Goal: Information Seeking & Learning: Stay updated

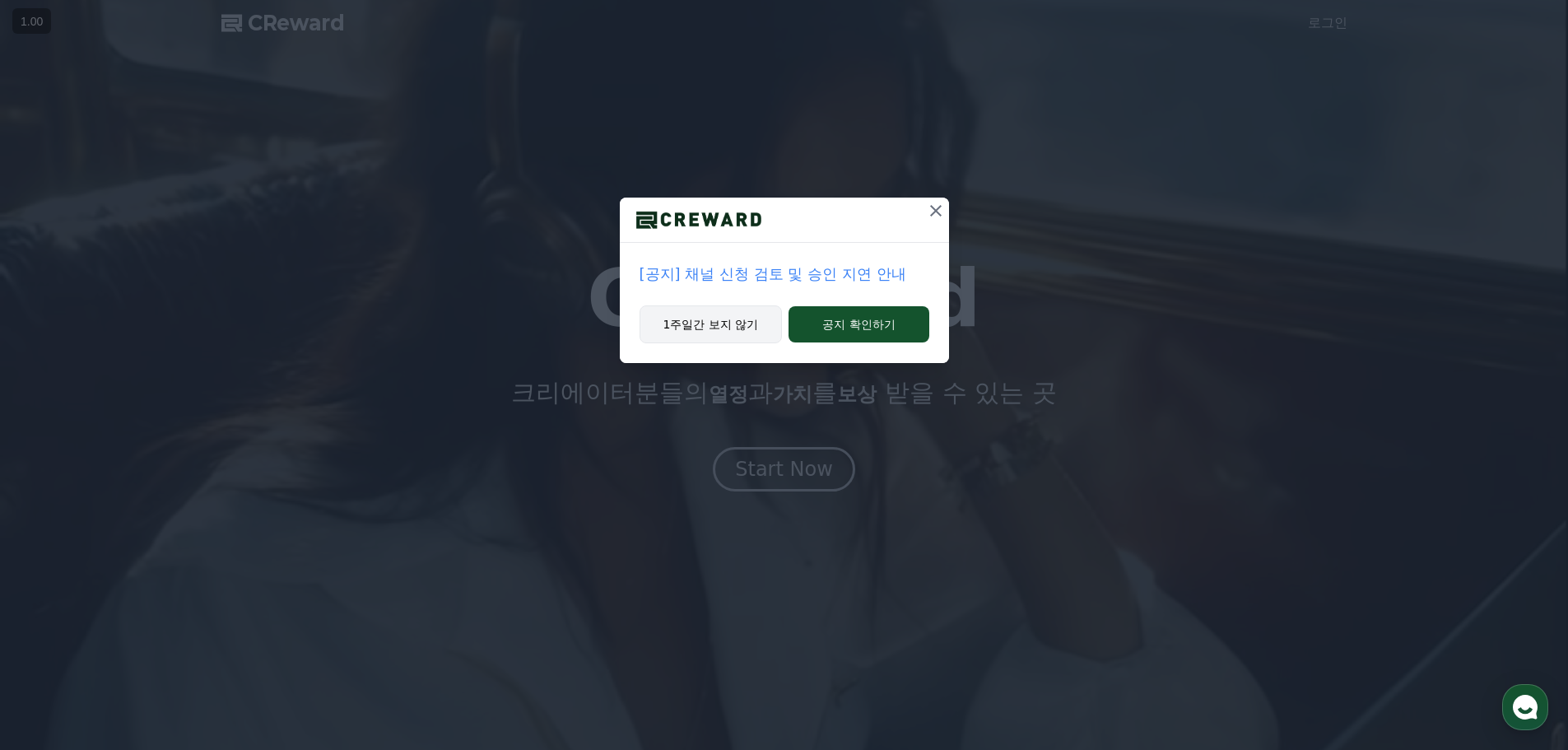
click at [714, 333] on button "1주일간 보지 않기" at bounding box center [711, 324] width 143 height 38
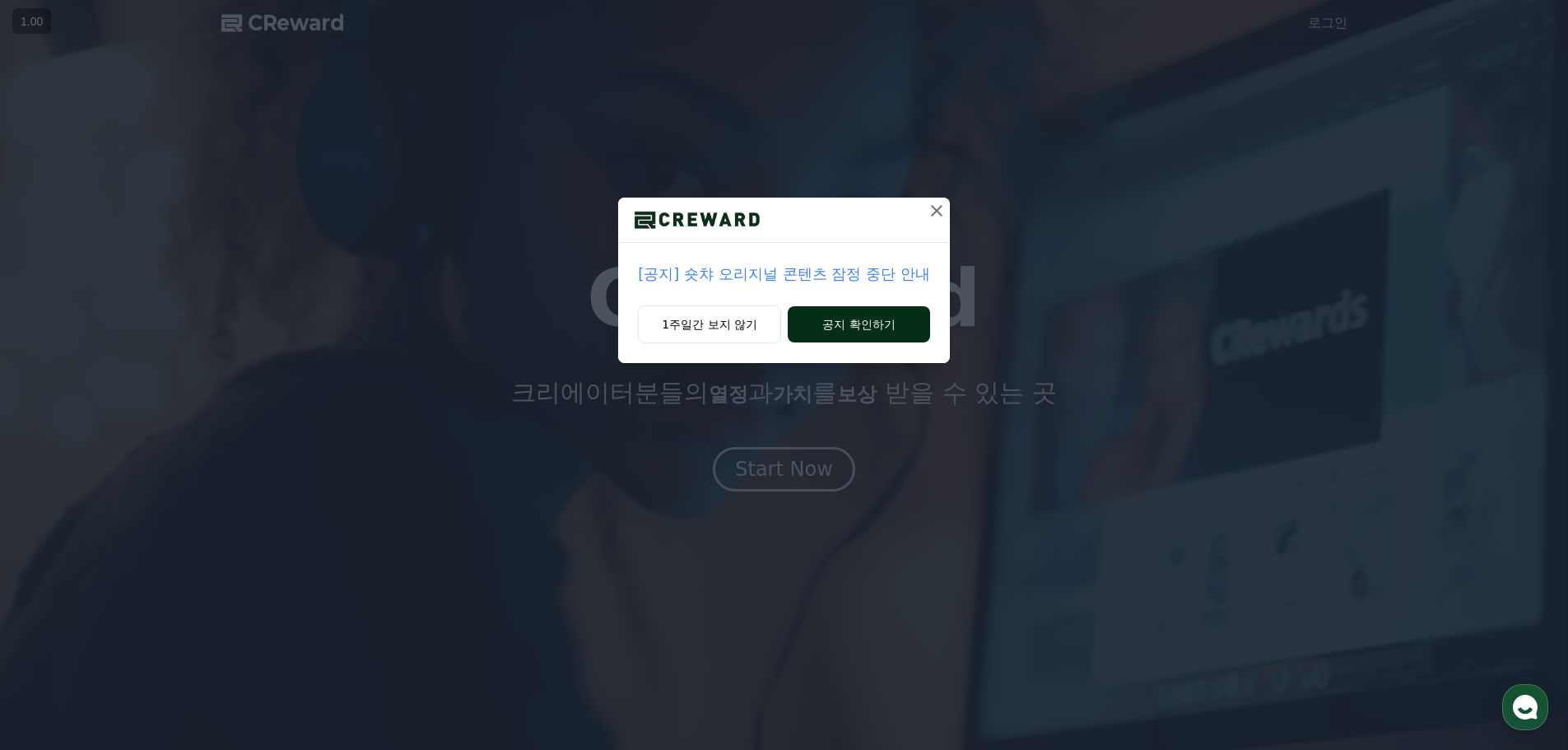
click at [824, 315] on button "공지 확인하기" at bounding box center [859, 324] width 142 height 36
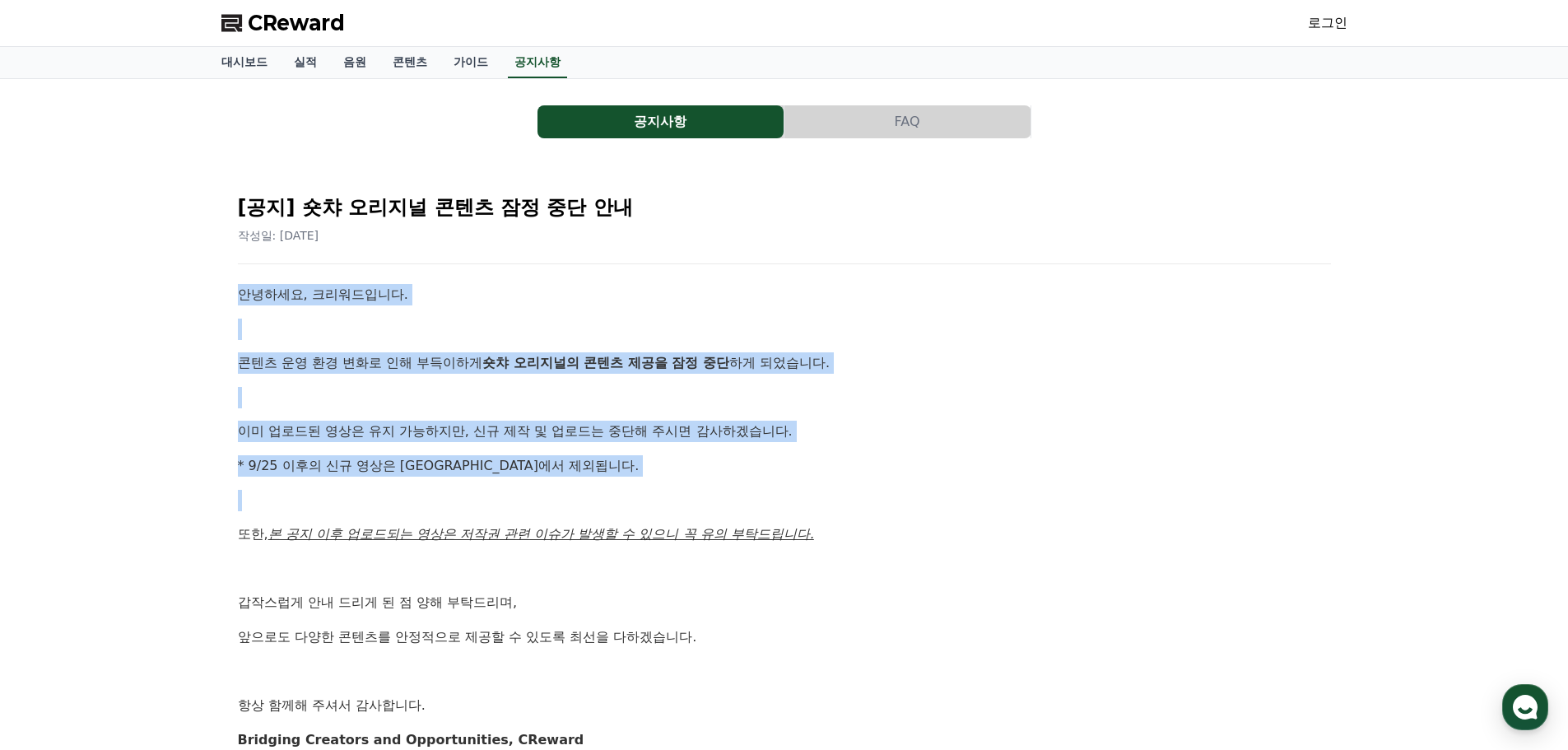
drag, startPoint x: 224, startPoint y: 299, endPoint x: 837, endPoint y: 480, distance: 639.2
click at [837, 480] on div "[공지] 숏챠 오리지널 콘텐츠 잠정 중단 안내 작성일: [DATE] 안녕하세요, 크리워드입니다. 콘텐츠 운영 환경 변화로 인해 부득이하게 숏챠…" at bounding box center [784, 490] width 1126 height 651
click at [837, 480] on div "안녕하세요, 크리워드입니다. 콘텐츠 운영 환경 변화로 인해 부득이하게 숏챠 오리지널의 콘텐츠 제공을 잠정 중단 하게 되었습니다. 이미 업로드된…" at bounding box center [784, 517] width 1093 height 466
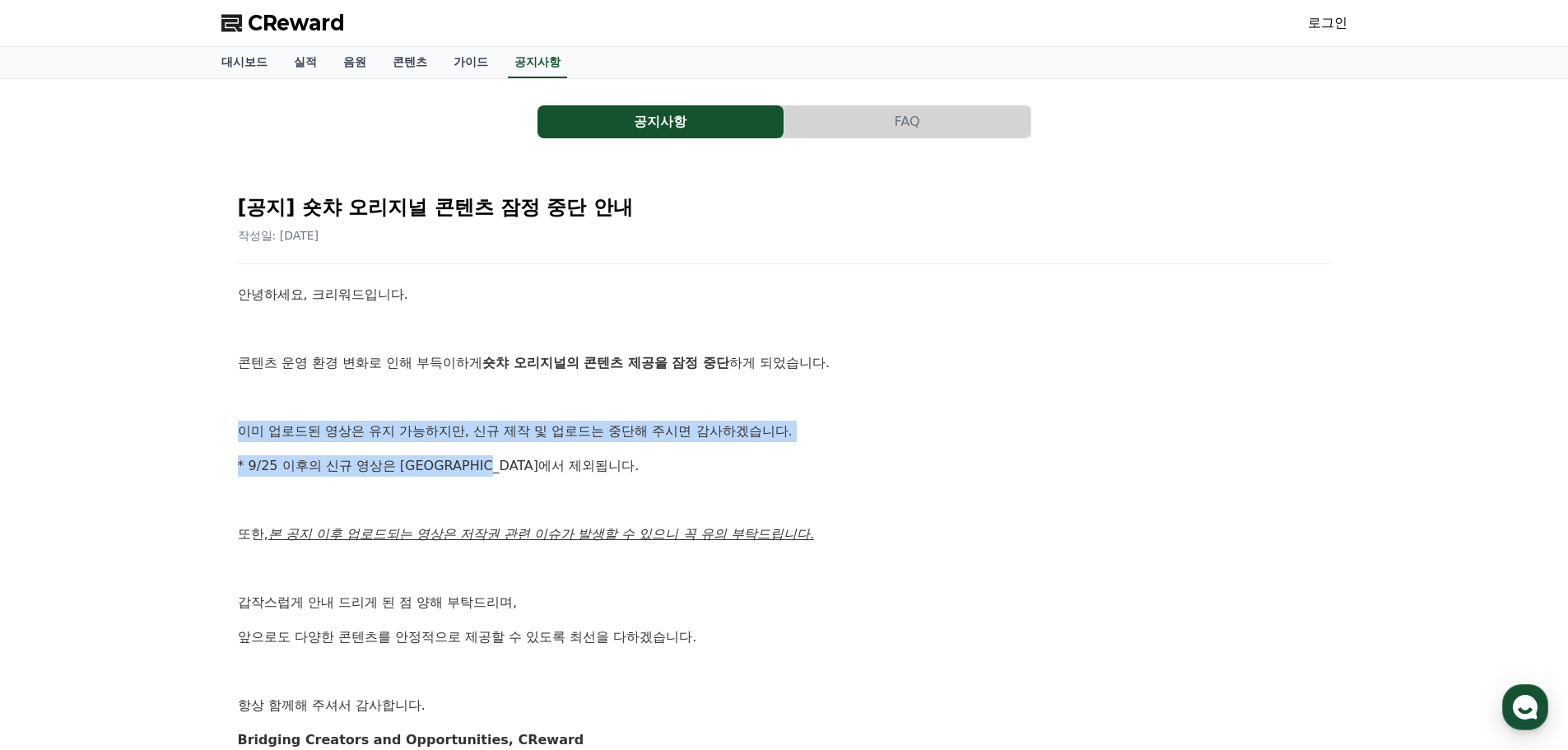
drag, startPoint x: 348, startPoint y: 437, endPoint x: 779, endPoint y: 452, distance: 431.3
click at [779, 452] on div "[공지] 숏챠 오리지널 콘텐츠 잠정 중단 안내 작성일: [DATE] 안녕하세요, 크리워드입니다. 콘텐츠 운영 환경 변화로 인해 부득이하게 숏챠…" at bounding box center [785, 490] width 1113 height 638
click at [782, 452] on div "안녕하세요, 크리워드입니다. 콘텐츠 운영 환경 변화로 인해 부득이하게 숏챠 오리지널의 콘텐츠 제공을 잠정 중단 하게 되었습니다. 이미 업로드된…" at bounding box center [784, 517] width 1093 height 466
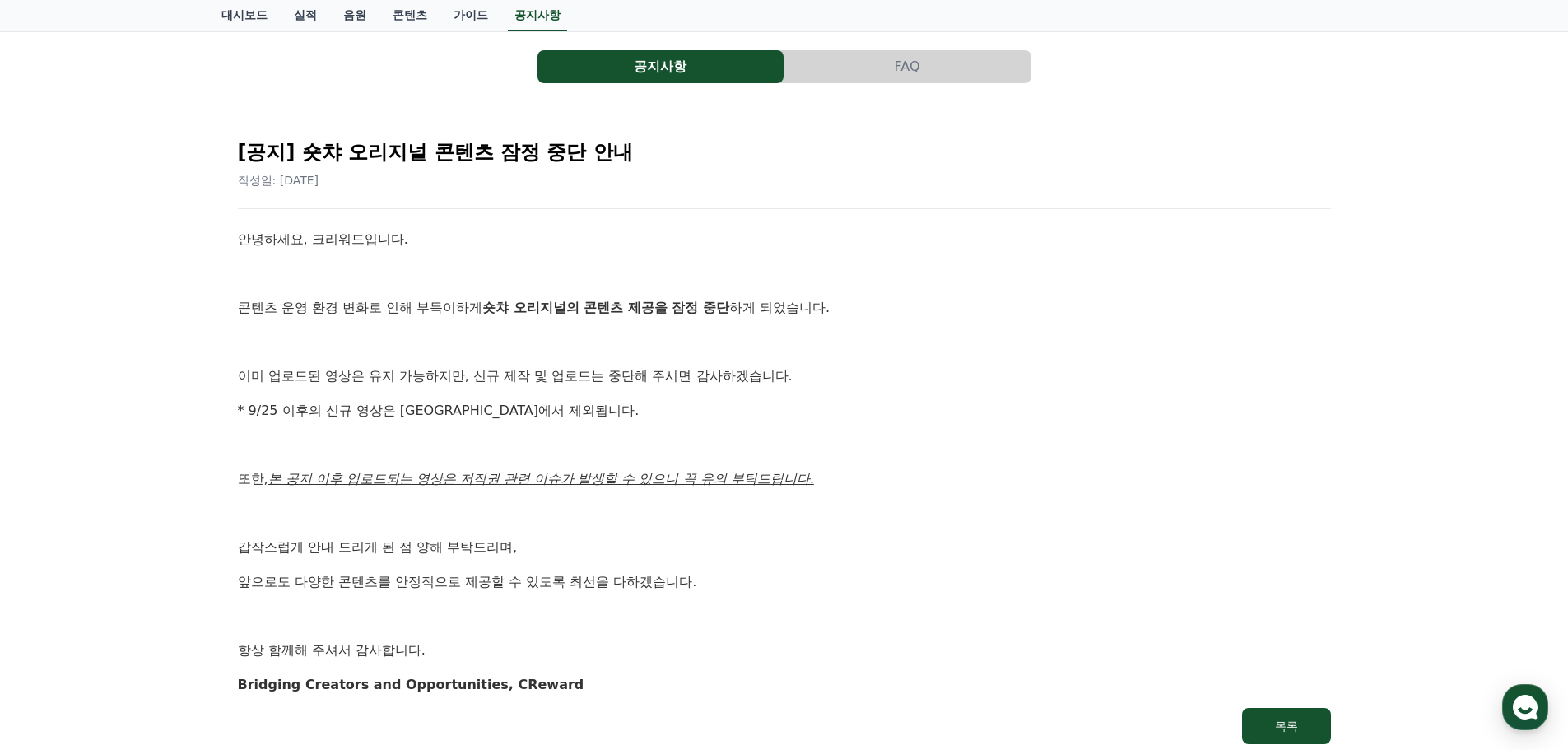
scroll to position [82, 0]
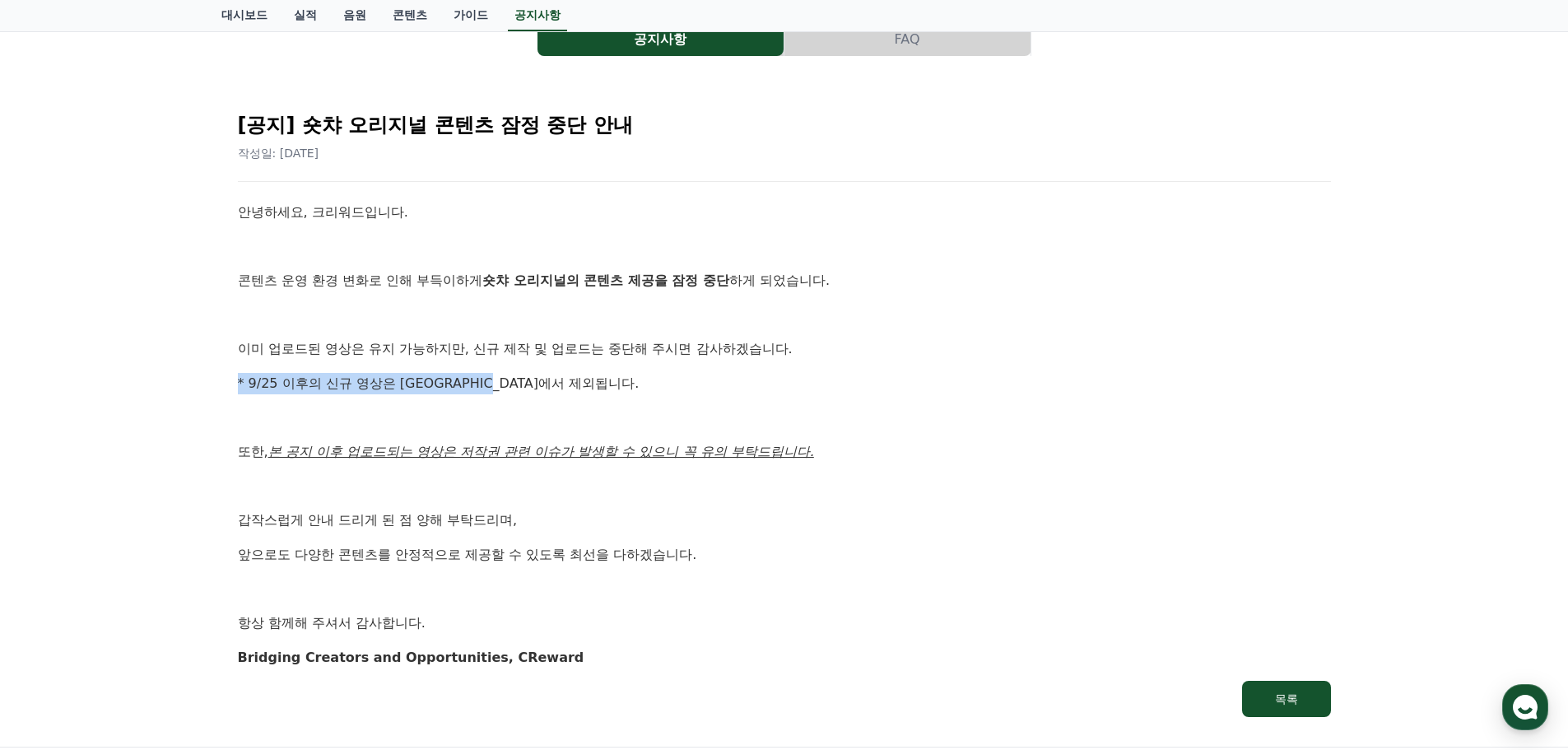
drag, startPoint x: 219, startPoint y: 375, endPoint x: 559, endPoint y: 384, distance: 340.1
click at [557, 383] on div "공지사항 FAQ [공지] 숏챠 오리지널 콘텐츠 잠정 중단 안내 작성일: [DATE] 안녕하세요, 크리워드입니다. 콘텐츠 운영 환경 변화로 인해…" at bounding box center [784, 372] width 1140 height 737
click at [560, 385] on p "* 9/25 이후의 신규 영상은 [GEOGRAPHIC_DATA]에서 제외됩니다." at bounding box center [784, 383] width 1093 height 22
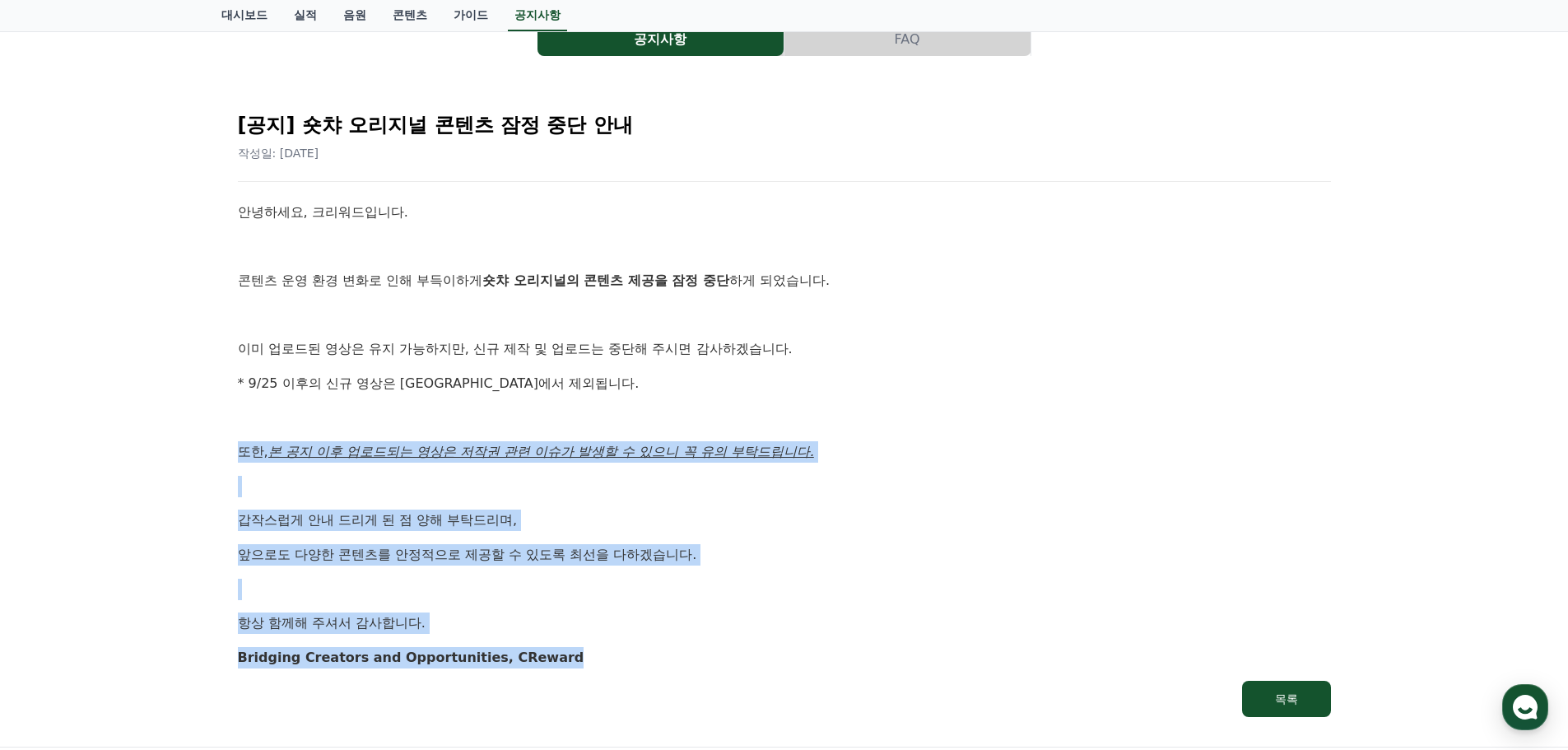
drag, startPoint x: 229, startPoint y: 449, endPoint x: 784, endPoint y: 647, distance: 589.3
click at [784, 647] on div "[공지] 숏챠 오리지널 콘텐츠 잠정 중단 안내 작성일: [DATE] 안녕하세요, 크리워드입니다. 콘텐츠 운영 환경 변화로 인해 부득이하게 숏챠…" at bounding box center [785, 407] width 1113 height 638
click at [784, 647] on p "Bridging Creators and Opportunities, CReward" at bounding box center [784, 658] width 1093 height 22
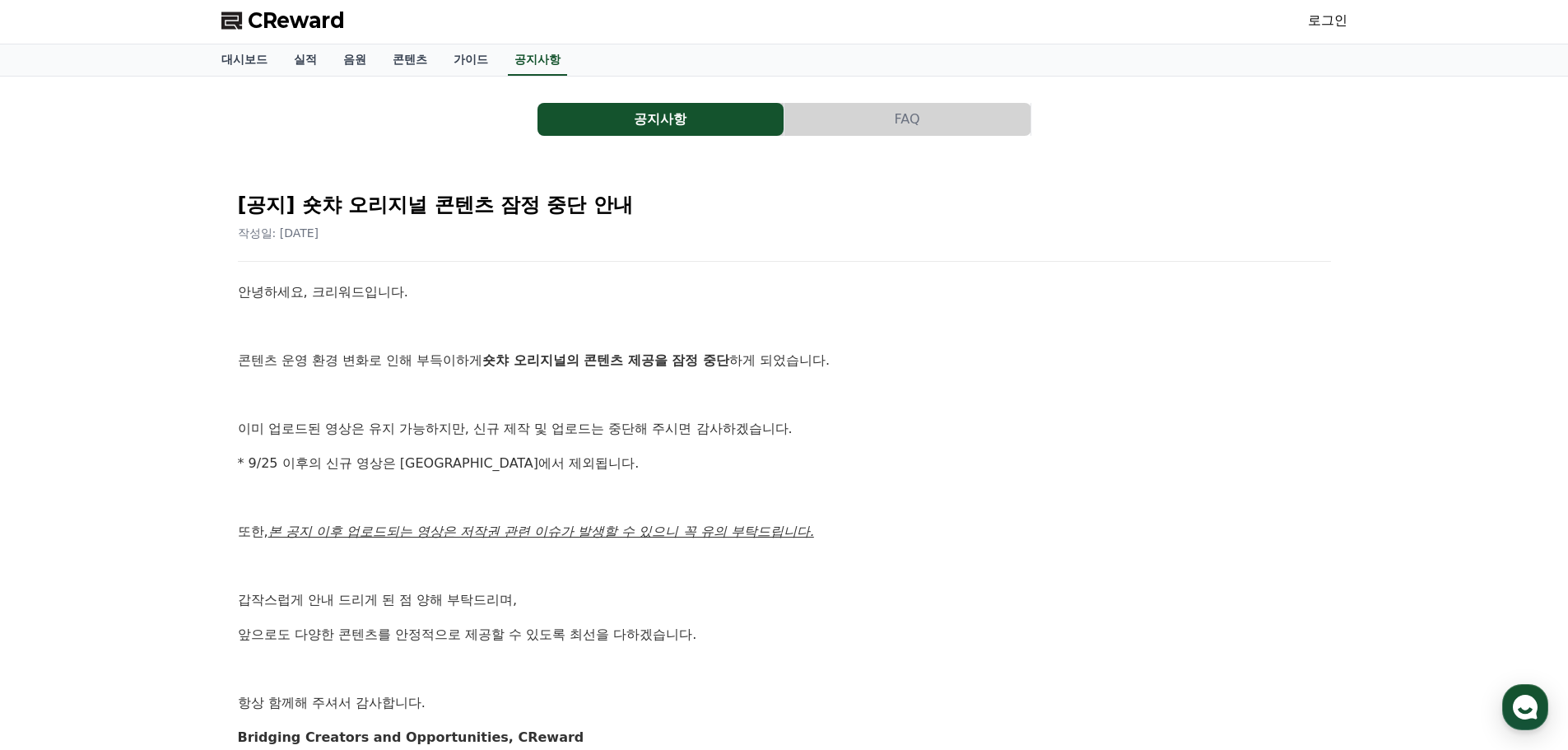
scroll to position [0, 0]
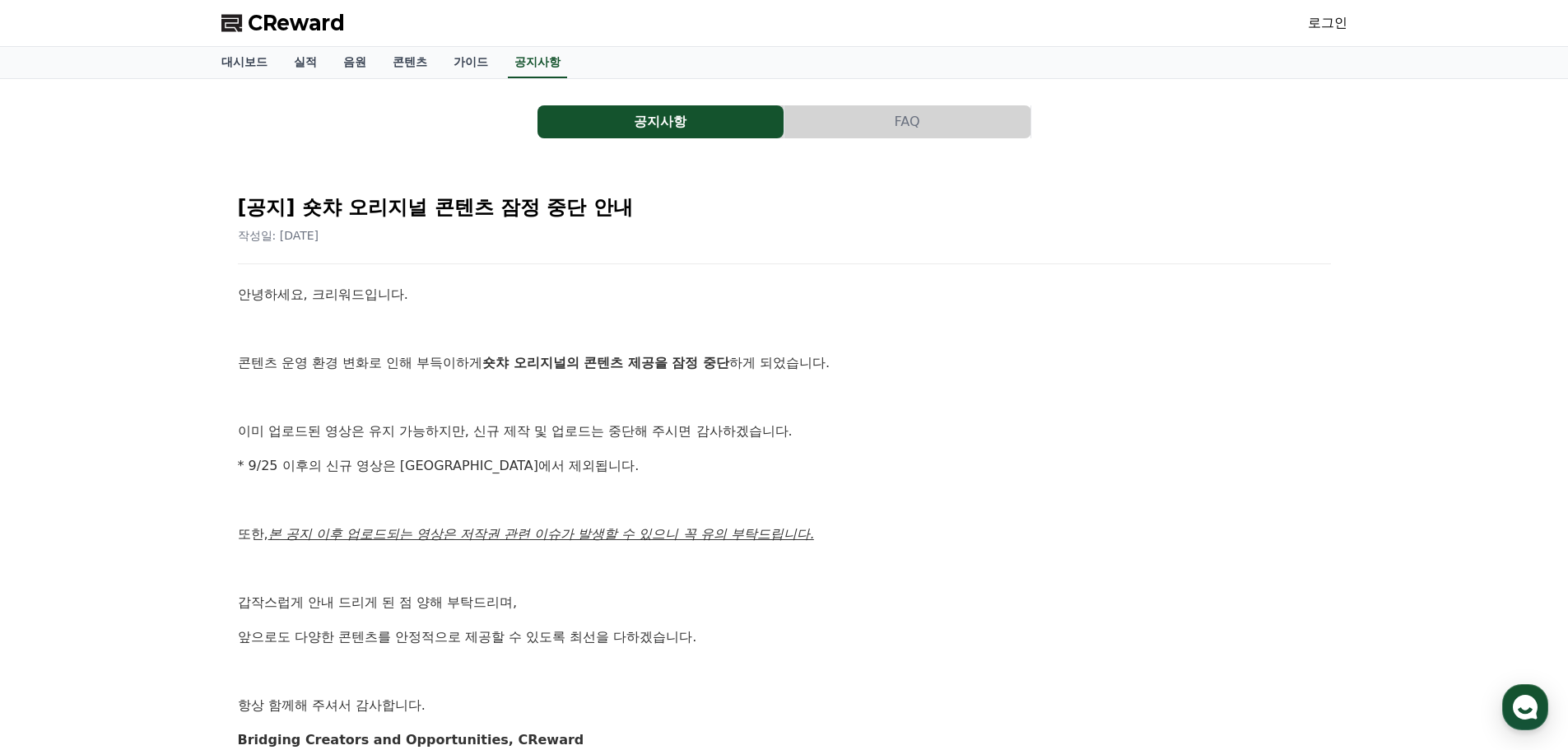
click at [648, 130] on button "공지사항" at bounding box center [661, 121] width 246 height 33
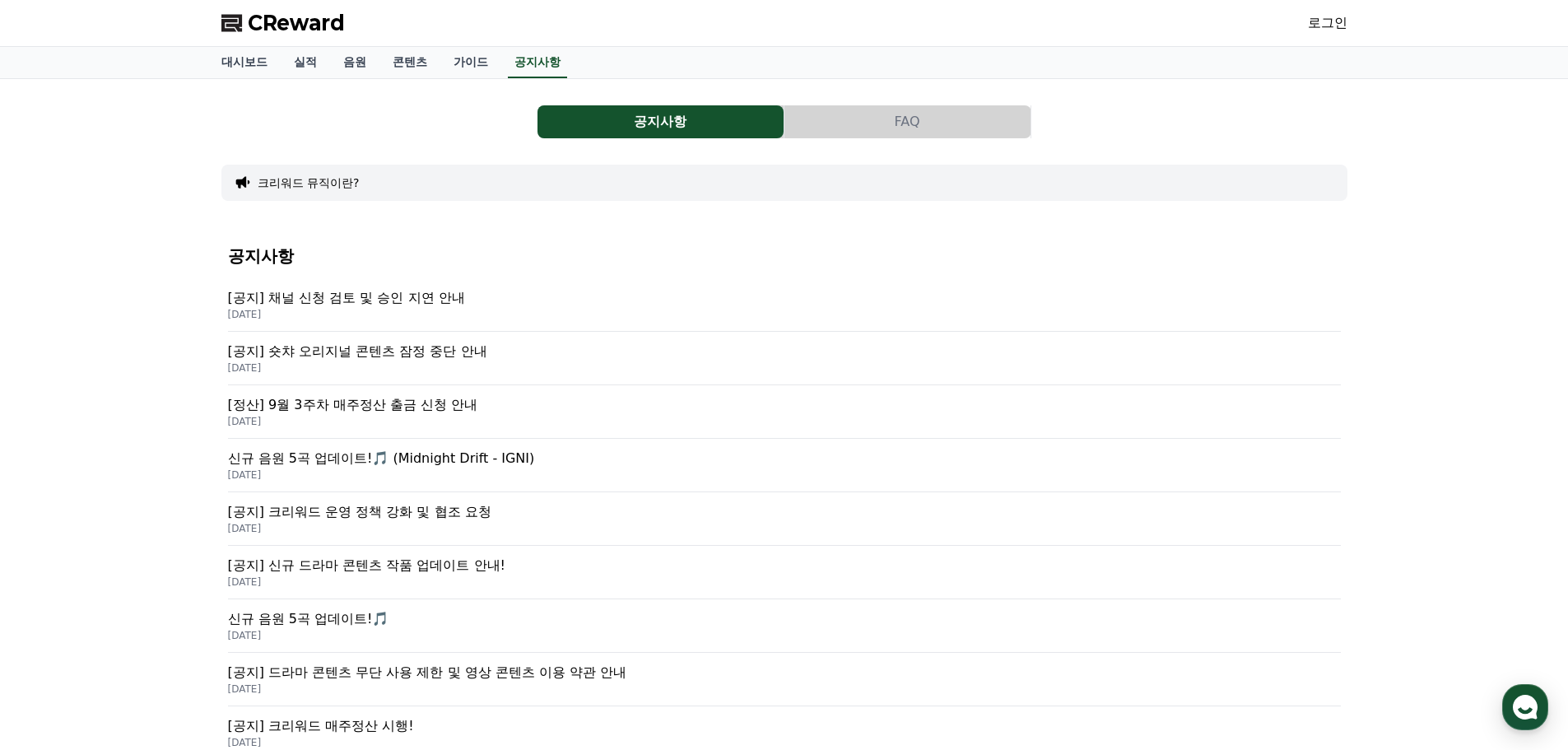
click at [392, 312] on p "[DATE]" at bounding box center [785, 314] width 1113 height 13
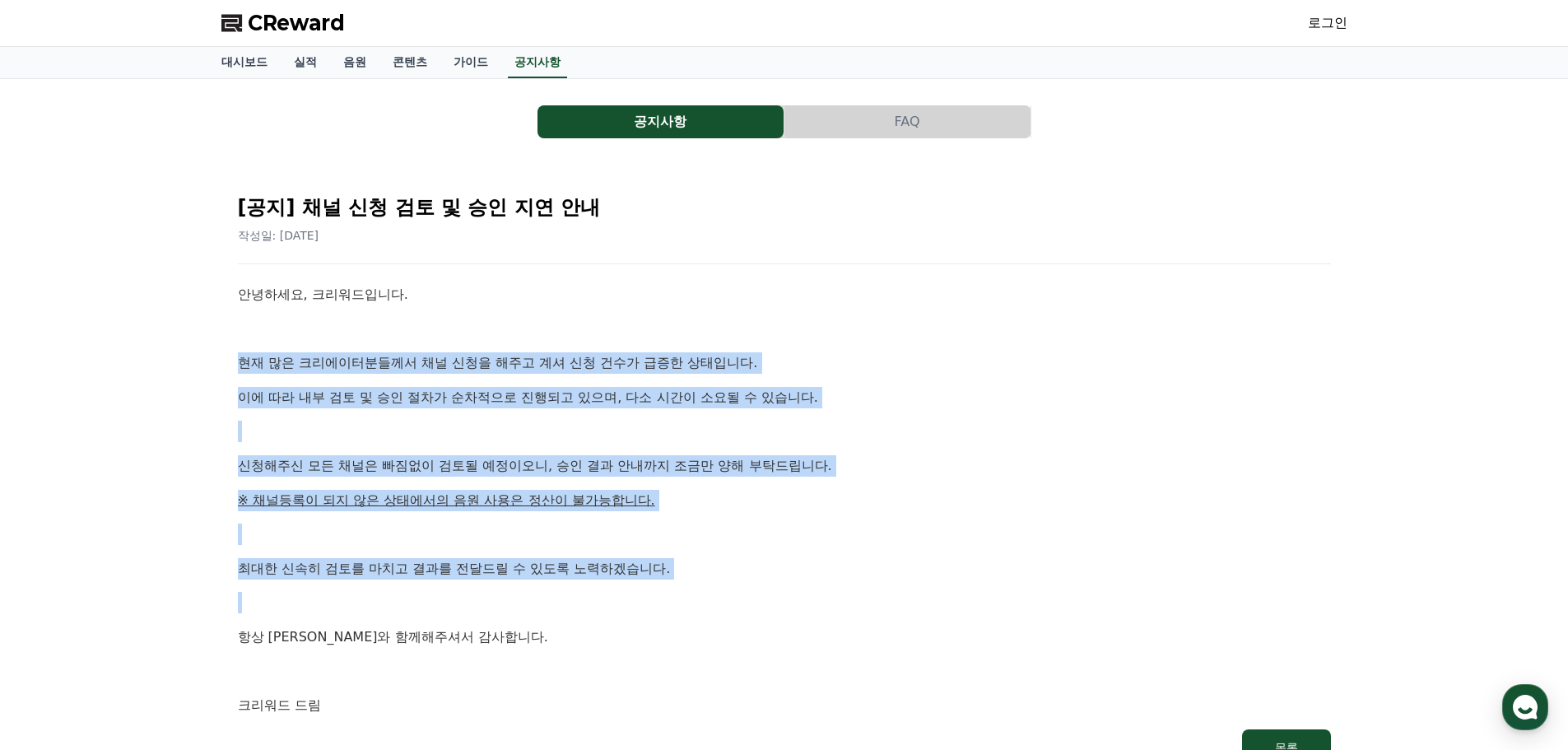
drag, startPoint x: 233, startPoint y: 368, endPoint x: 530, endPoint y: 614, distance: 385.6
click at [530, 611] on div "[공지] 채널 신청 검토 및 승인 지연 안내 작성일: [DATE] 안녕하세요, 크리워드입니다. 현재 많은 크리에이터분들께서 채널 신청을 해주고…" at bounding box center [785, 473] width 1113 height 604
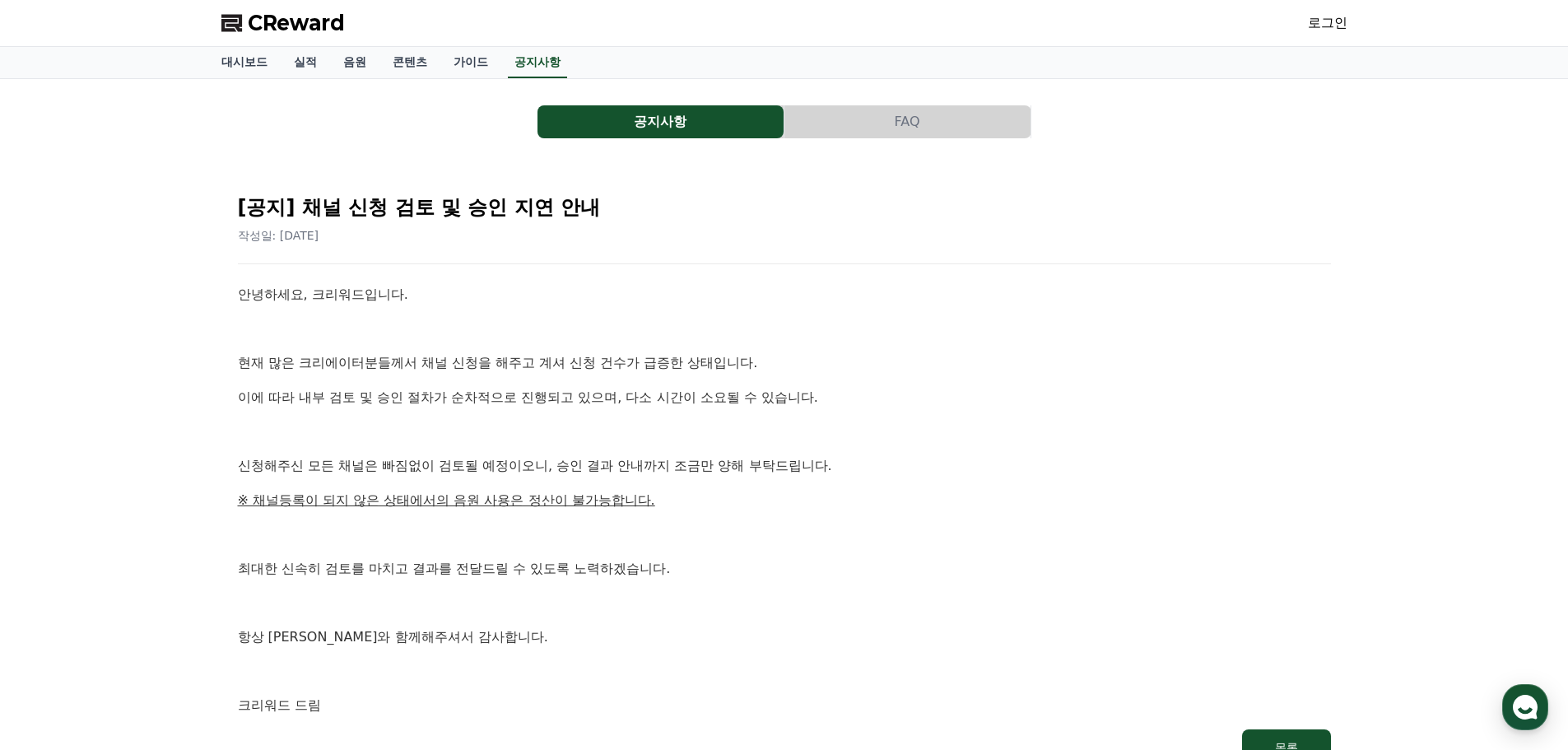
click at [530, 615] on div "안녕하세요, 크리워드입니다. 현재 많은 크리에이터분들께서 채널 신청을 해주고 계셔 신청 건수가 급증한 상태입니다. 이에 따라 내부 검토 및 승…" at bounding box center [784, 500] width 1093 height 432
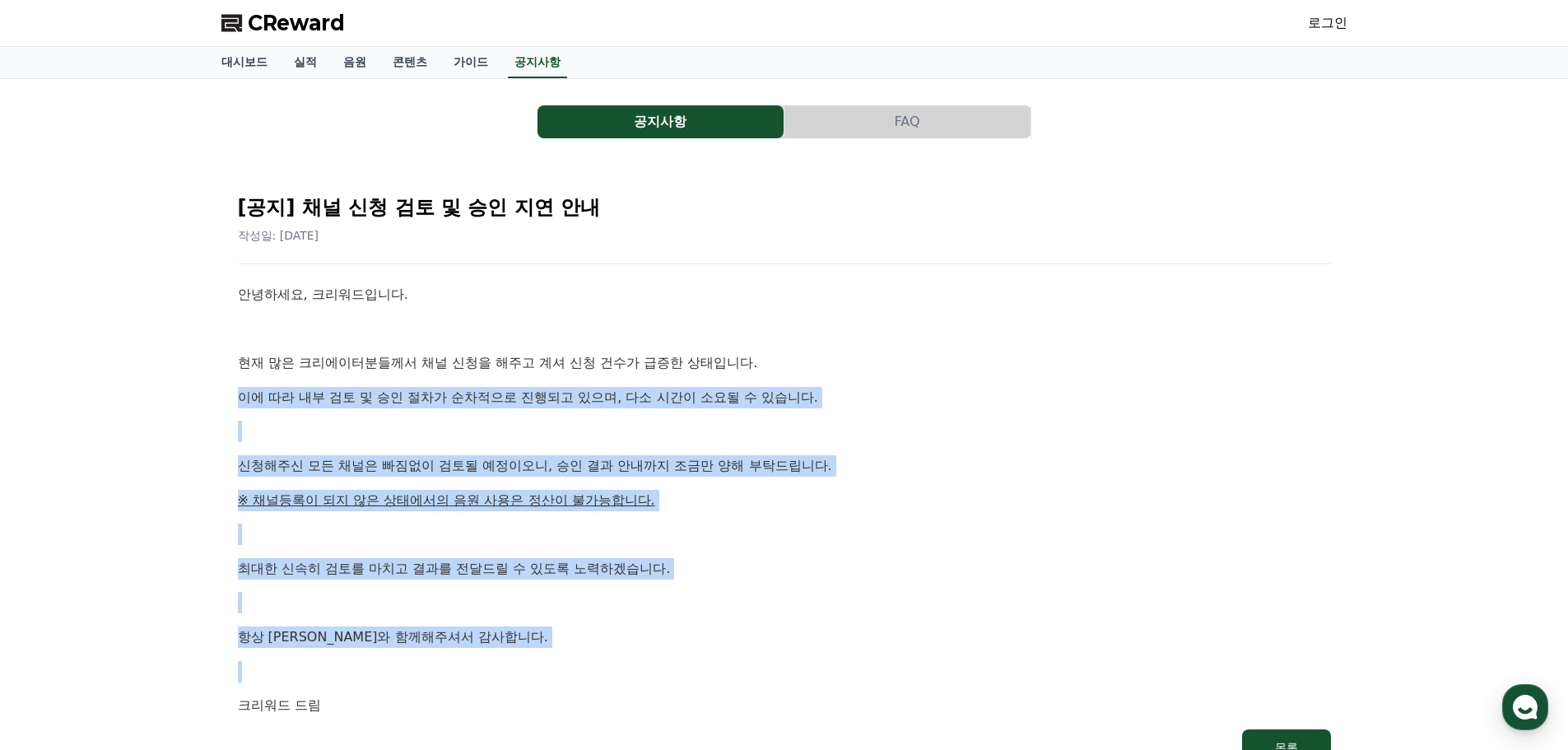
drag, startPoint x: 231, startPoint y: 395, endPoint x: 524, endPoint y: 675, distance: 405.3
click at [524, 675] on div "[공지] 채널 신청 검토 및 승인 지연 안내 작성일: [DATE] 안녕하세요, 크리워드입니다. 현재 많은 크리에이터분들께서 채널 신청을 해주고…" at bounding box center [785, 473] width 1113 height 604
click at [524, 675] on p at bounding box center [784, 672] width 1093 height 22
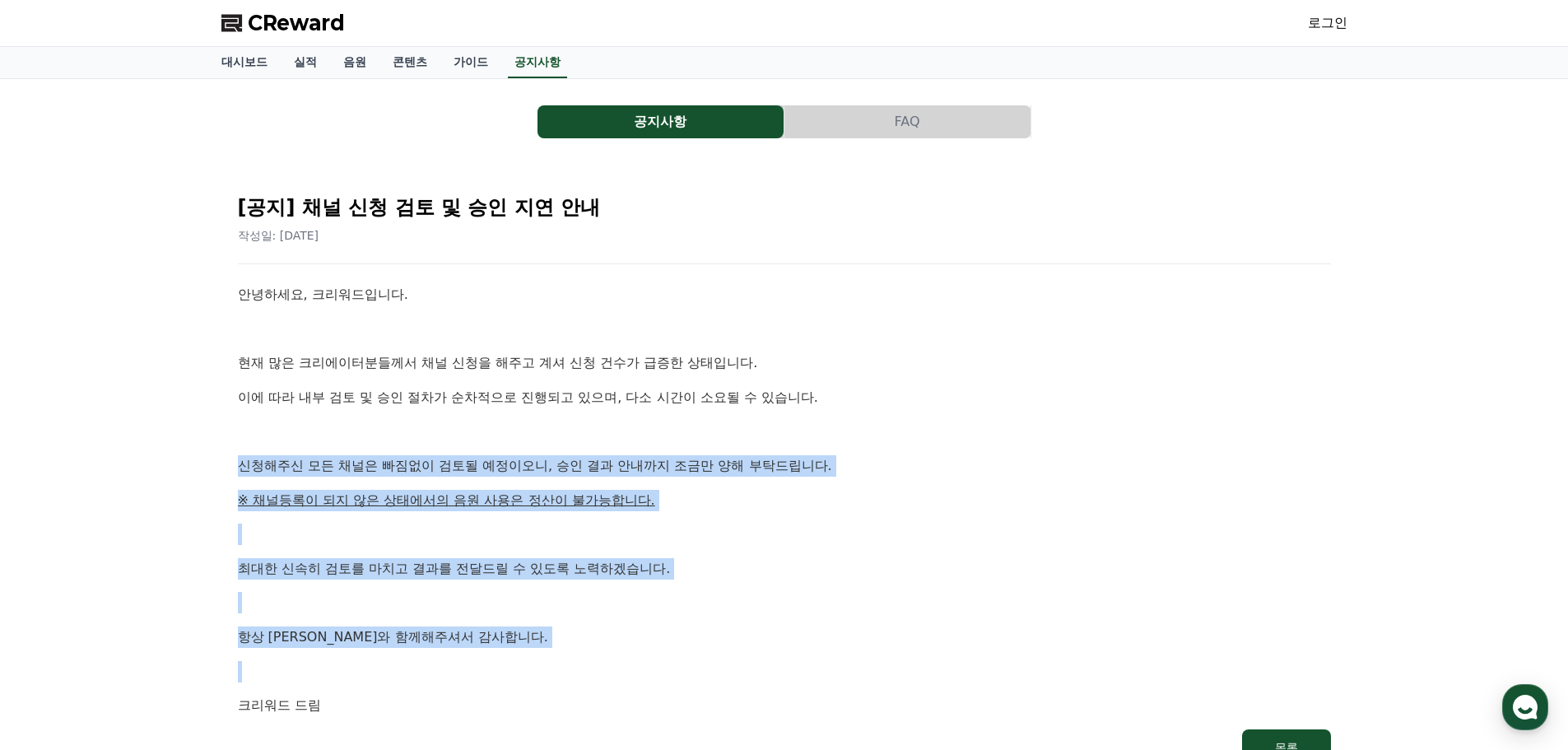
drag, startPoint x: 240, startPoint y: 459, endPoint x: 570, endPoint y: 663, distance: 388.0
click at [570, 663] on div "[공지] 채널 신청 검토 및 승인 지연 안내 작성일: [DATE] 안녕하세요, 크리워드입니다. 현재 많은 크리에이터분들께서 채널 신청을 해주고…" at bounding box center [785, 473] width 1113 height 604
click at [570, 663] on p at bounding box center [784, 672] width 1093 height 22
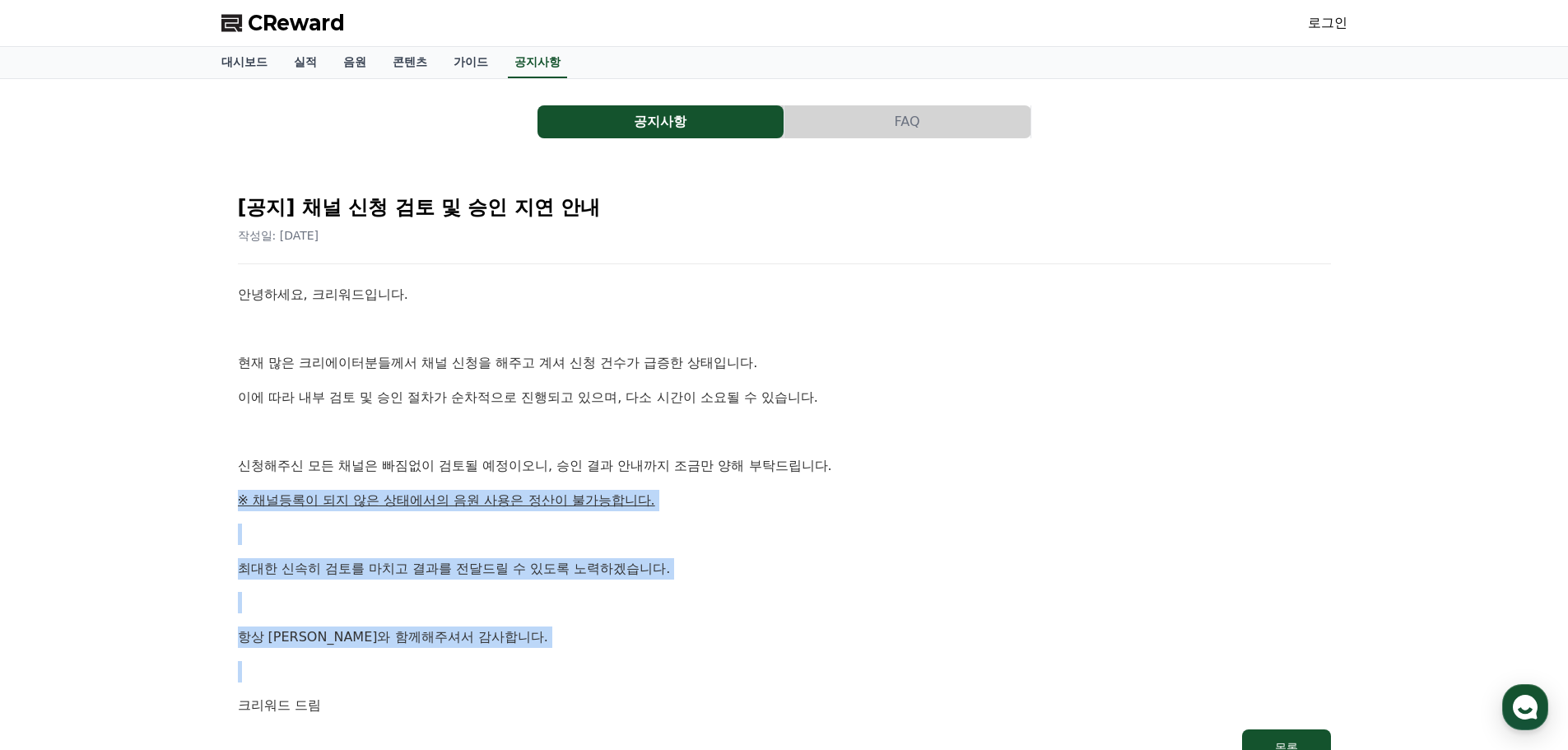
drag, startPoint x: 238, startPoint y: 507, endPoint x: 526, endPoint y: 661, distance: 326.6
click at [526, 661] on div "공지사항 FAQ [공지] 채널 신청 검토 및 승인 지연 안내 작성일: [DATE] 안녕하세요, 크리워드입니다. 현재 많은 크리에이터분들께서 채…" at bounding box center [785, 437] width 1153 height 716
click at [526, 661] on p at bounding box center [784, 672] width 1093 height 22
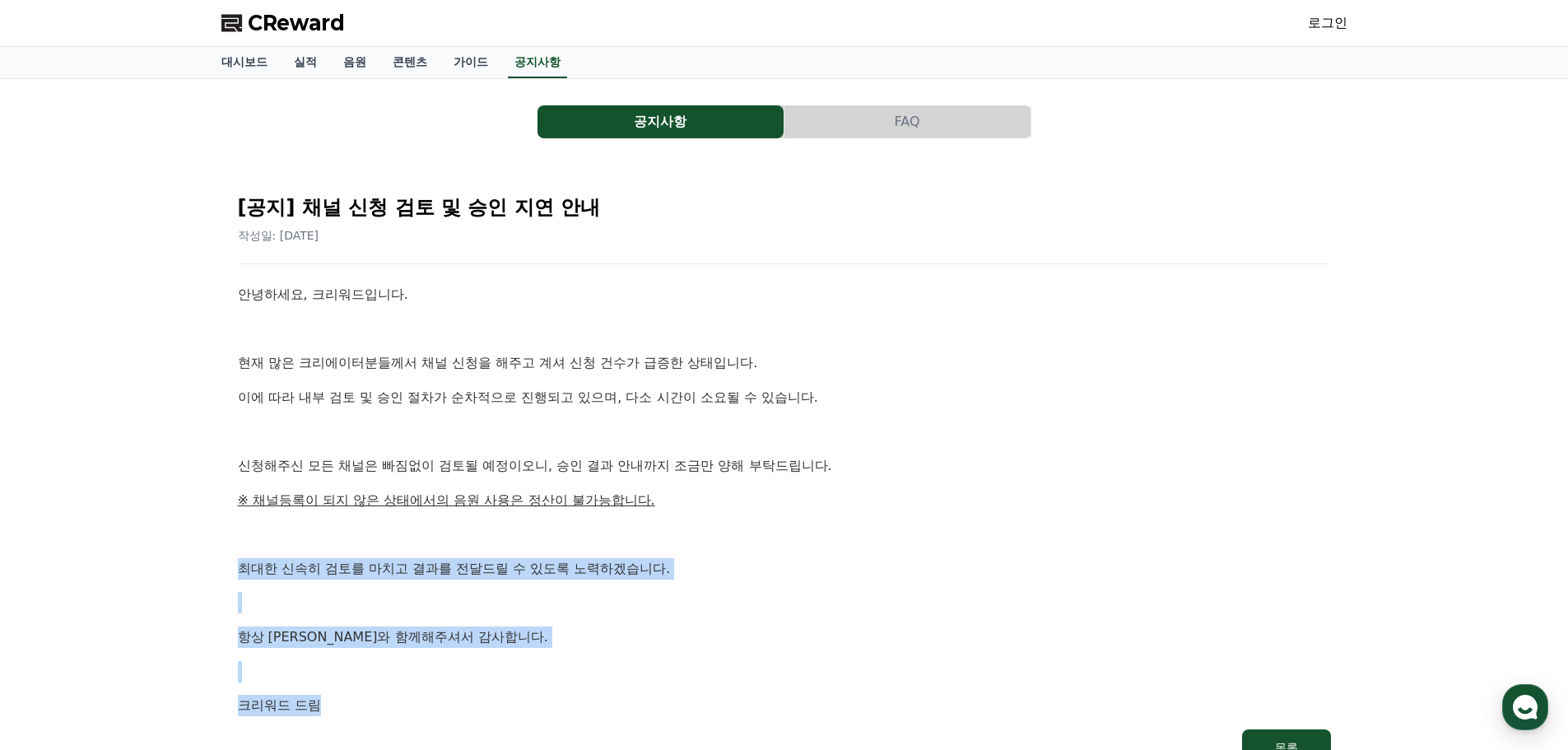
drag, startPoint x: 233, startPoint y: 580, endPoint x: 531, endPoint y: 685, distance: 316.0
click at [531, 685] on div "[공지] 채널 신청 검토 및 승인 지연 안내 작성일: [DATE] 안녕하세요, 크리워드입니다. 현재 많은 크리에이터분들께서 채널 신청을 해주고…" at bounding box center [784, 473] width 1126 height 617
click at [577, 665] on p at bounding box center [784, 672] width 1093 height 22
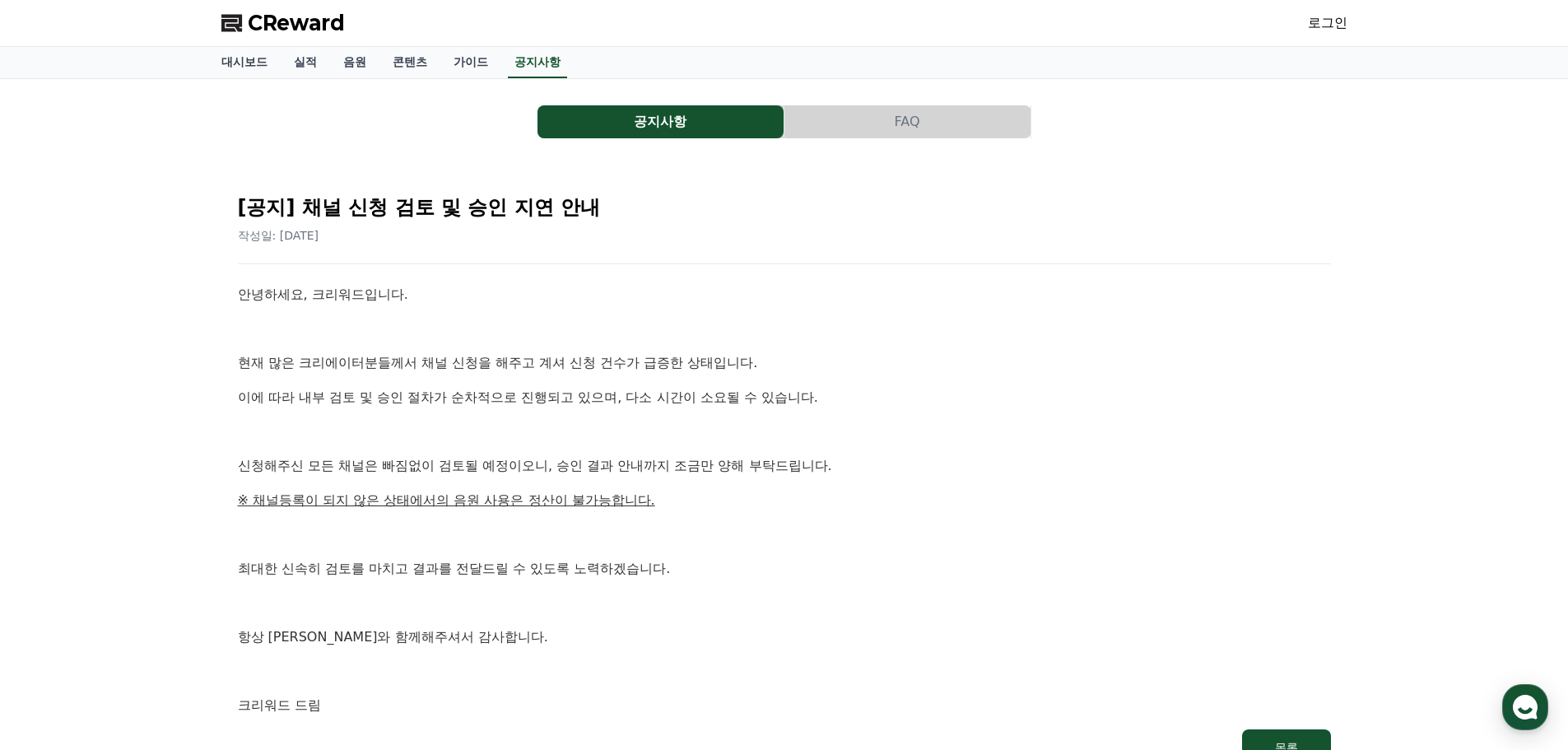
click at [612, 113] on button "공지사항" at bounding box center [661, 121] width 246 height 33
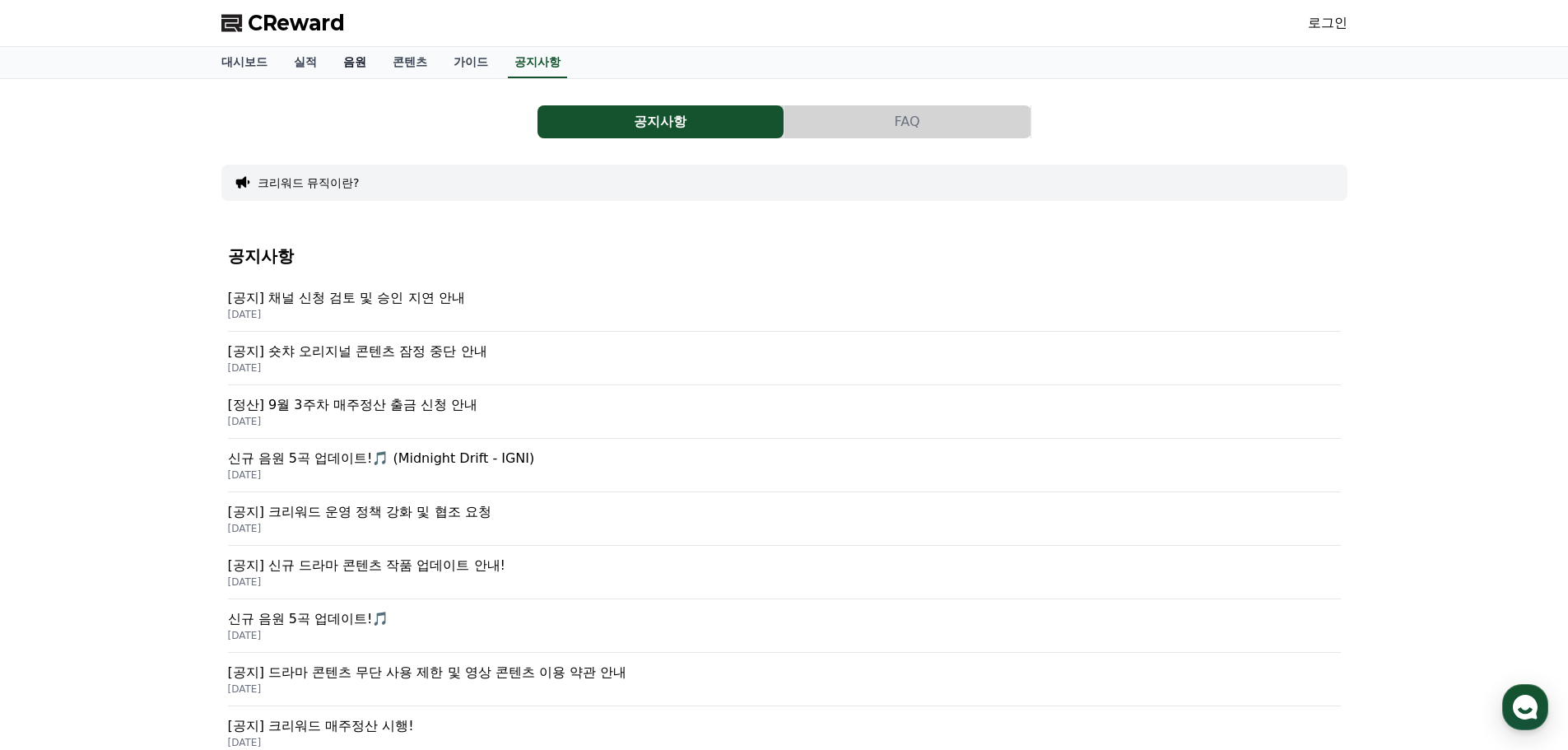
click at [355, 70] on link "음원" at bounding box center [355, 62] width 50 height 31
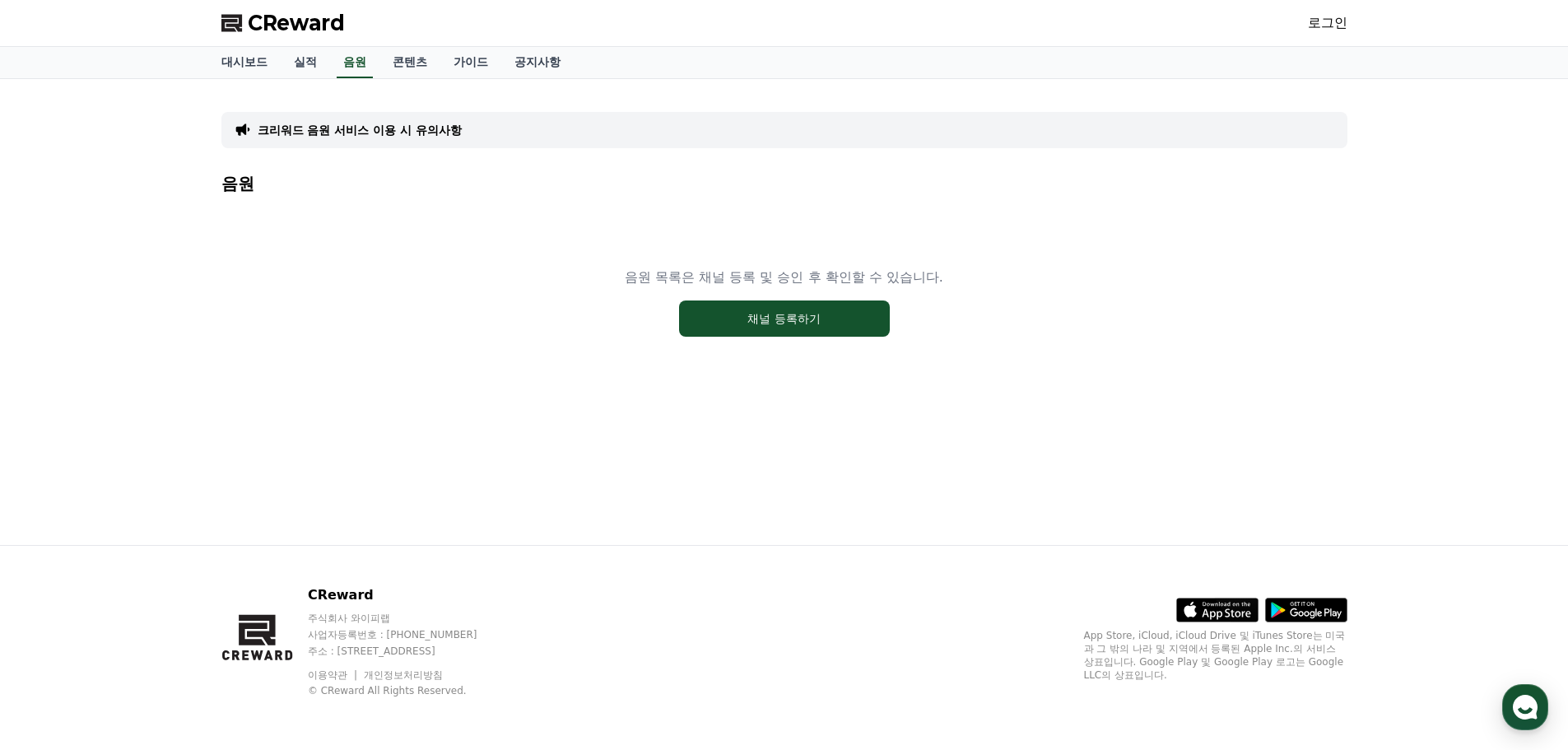
click at [520, 133] on div "크리워드 음원 서비스 이용 시 유의사항" at bounding box center [784, 130] width 1126 height 36
